Goal: Task Accomplishment & Management: Manage account settings

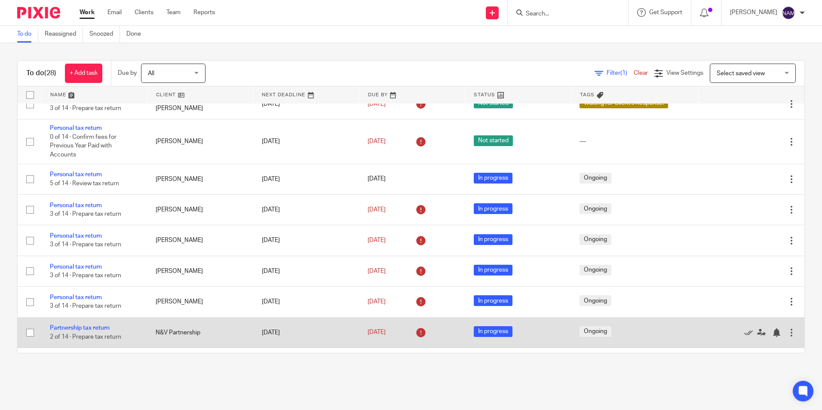
scroll to position [398, 0]
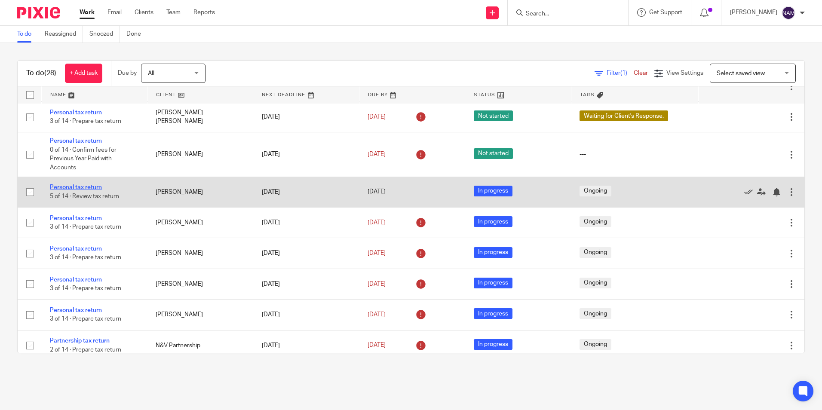
click at [87, 185] on link "Personal tax return" at bounding box center [76, 188] width 52 height 6
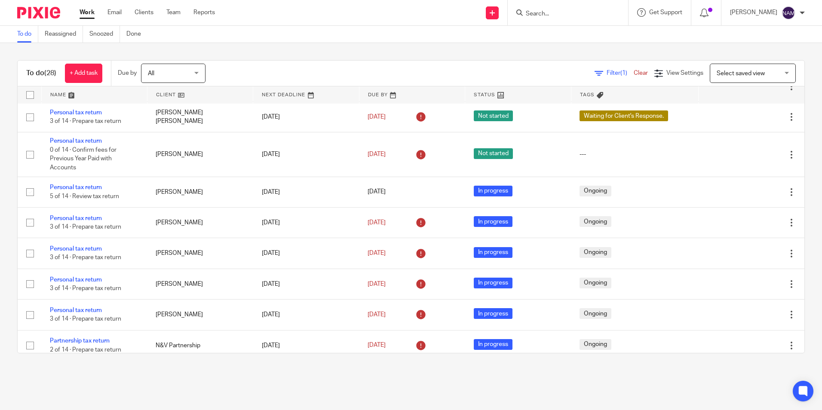
click at [529, 14] on input "Search" at bounding box center [563, 14] width 77 height 8
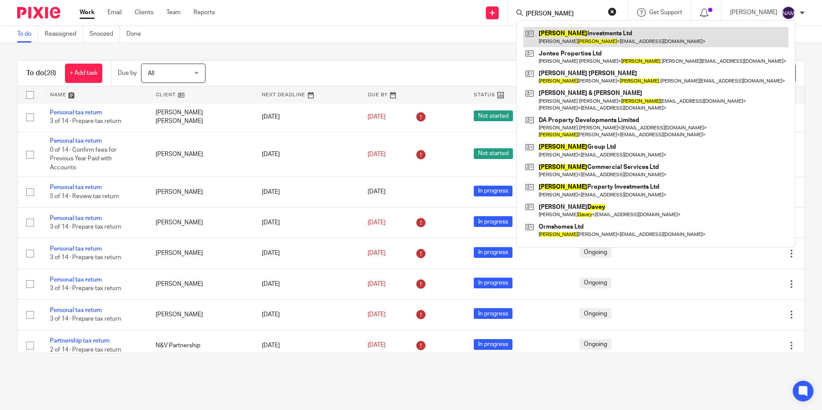
type input "DAVE"
click at [566, 42] on link at bounding box center [655, 37] width 265 height 20
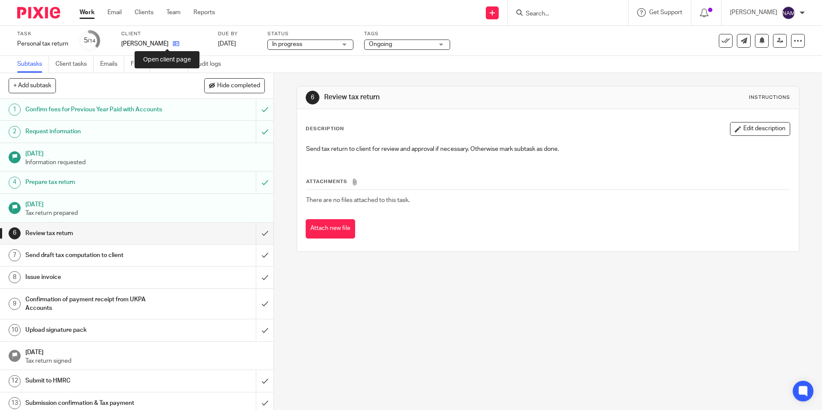
click at [173, 45] on icon at bounding box center [176, 43] width 6 height 6
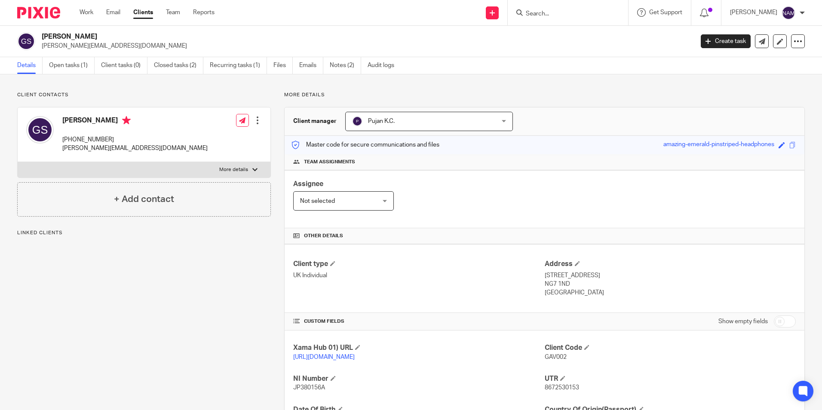
scroll to position [114, 0]
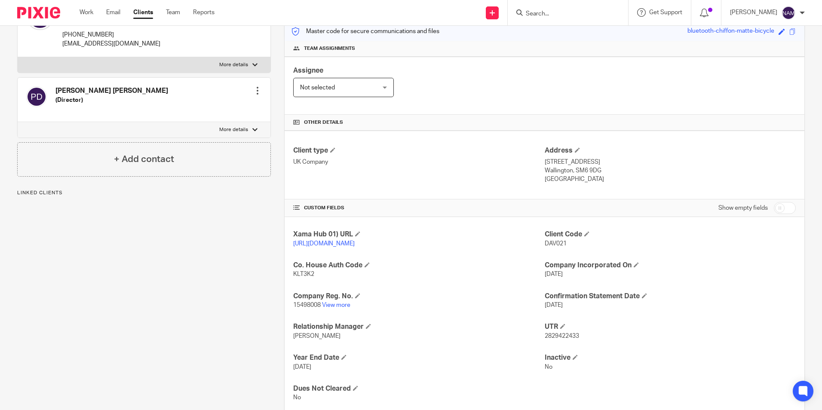
scroll to position [145, 0]
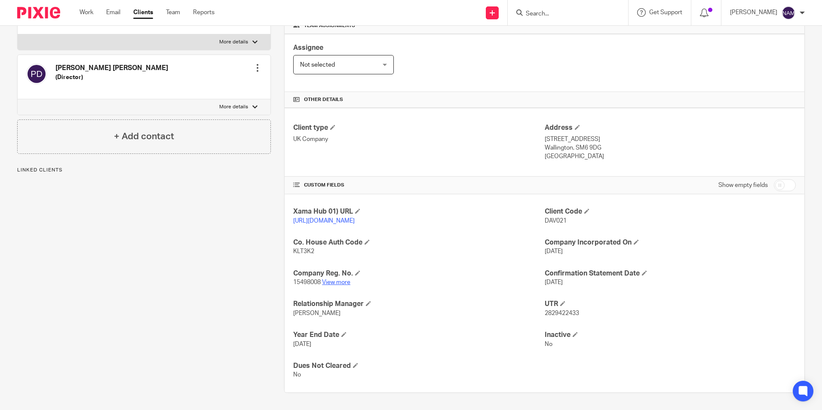
click at [338, 284] on link "View more" at bounding box center [336, 283] width 28 height 6
